Goal: Task Accomplishment & Management: Manage account settings

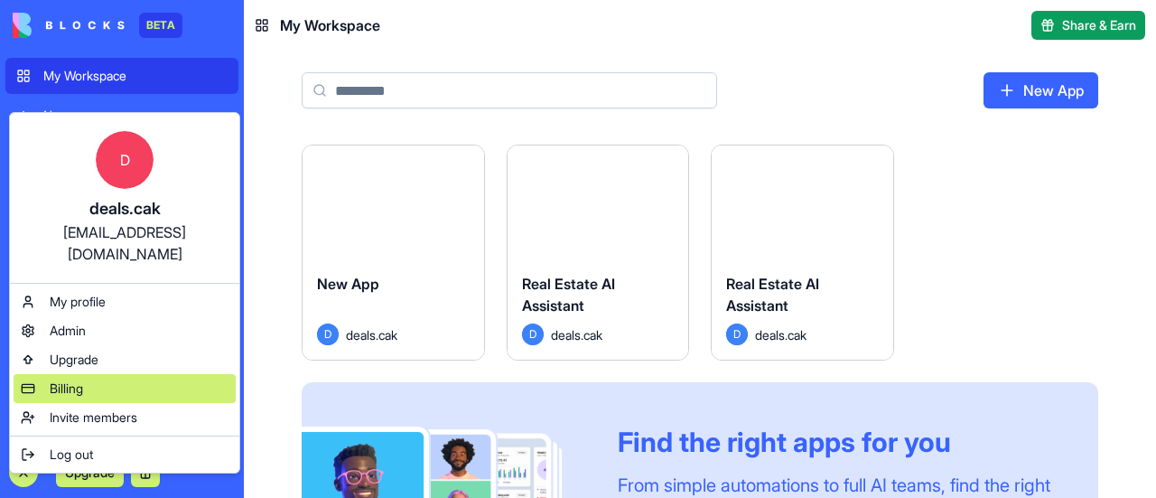
click at [112, 374] on div "Billing" at bounding box center [125, 388] width 222 height 29
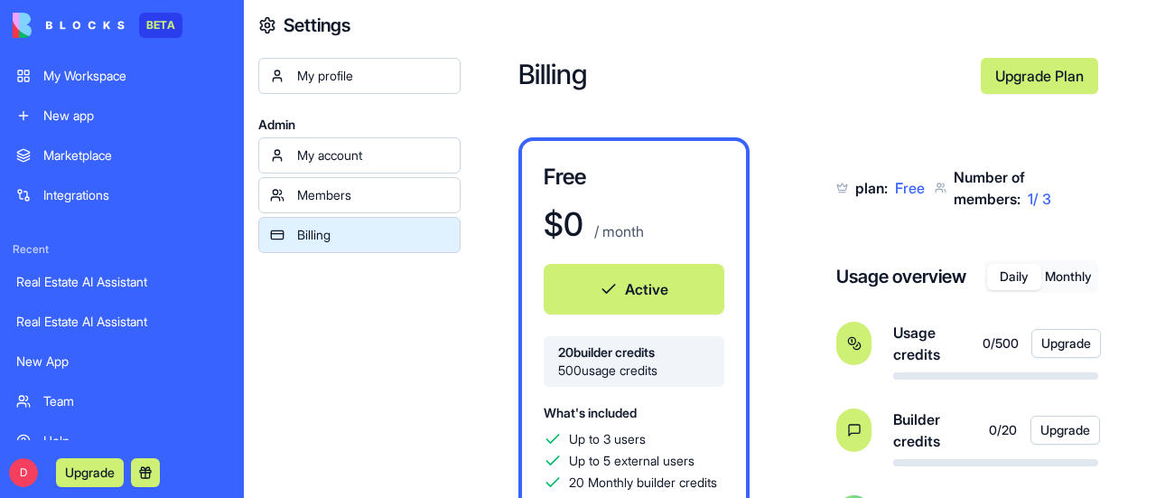
click at [1041, 77] on link "Upgrade Plan" at bounding box center [1039, 76] width 117 height 36
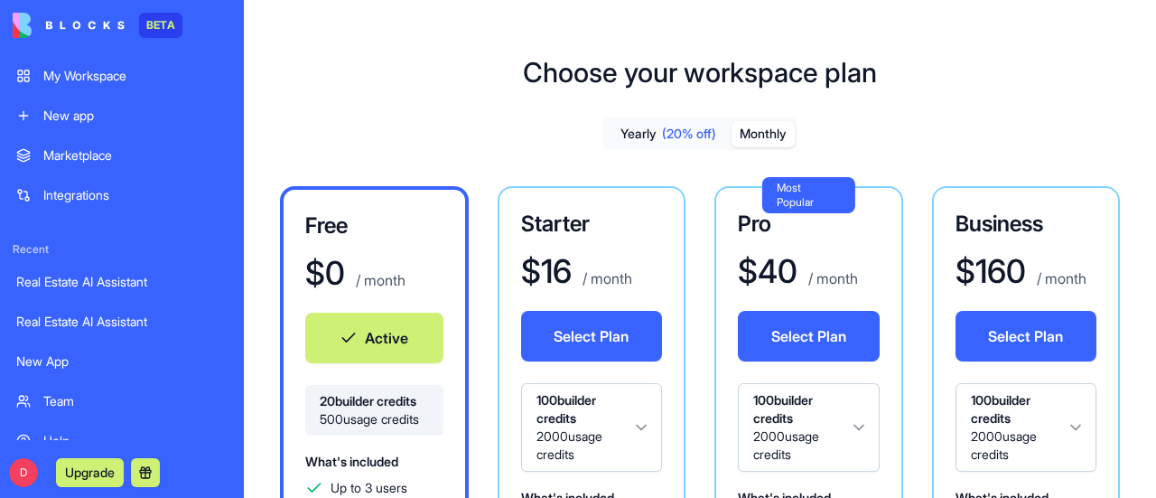
click at [761, 136] on button "Monthly" at bounding box center [763, 134] width 63 height 26
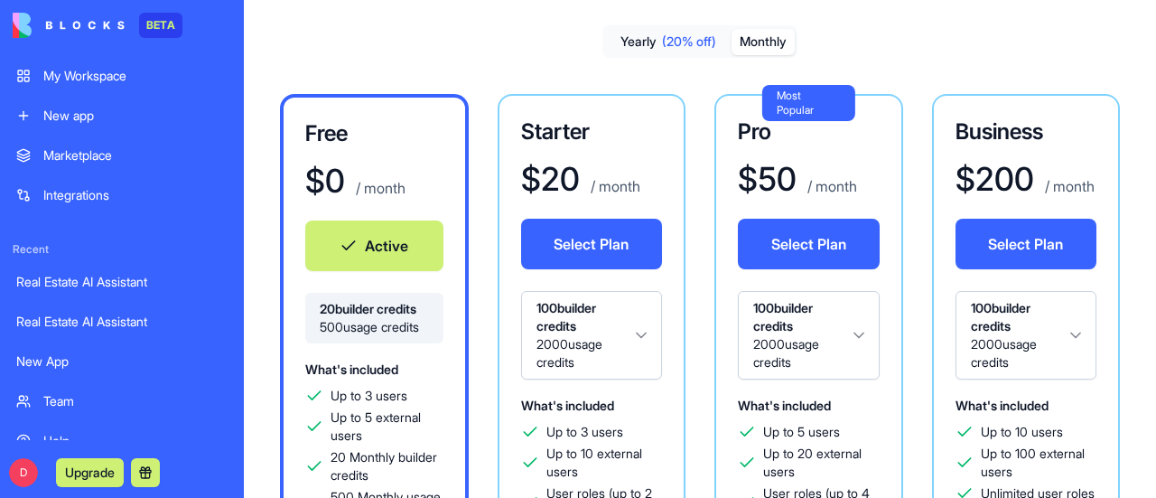
scroll to position [181, 0]
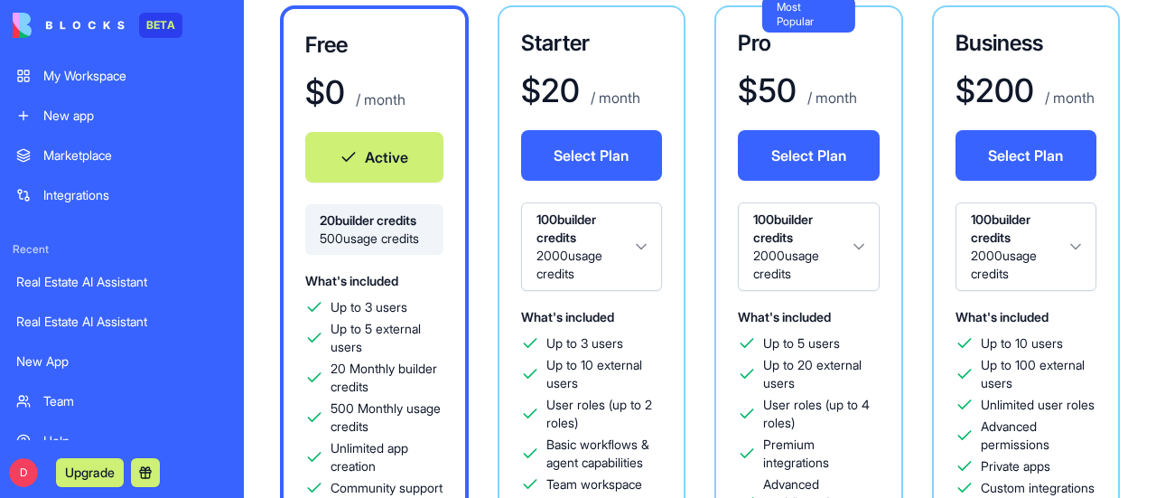
click at [858, 247] on html "BETA My Workspace New app Marketplace Integrations Recent Real Estate AI Assist…" at bounding box center [578, 249] width 1156 height 498
click at [1155, 36] on div "Choose your workspace plan Yearly (20% off) Monthly Free $ 0 / month Active 20 …" at bounding box center [700, 385] width 912 height 1079
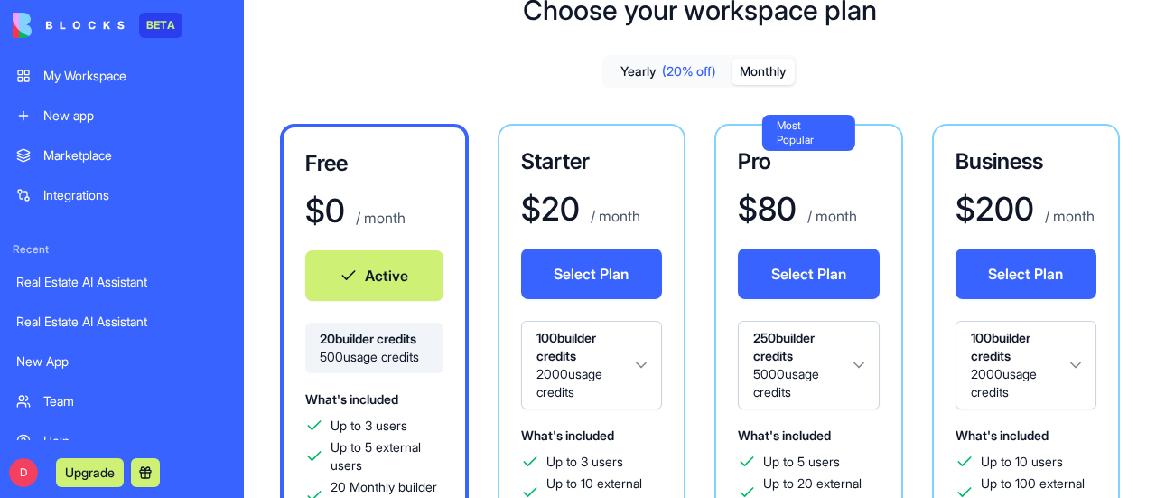
scroll to position [0, 0]
